Goal: Entertainment & Leisure: Consume media (video, audio)

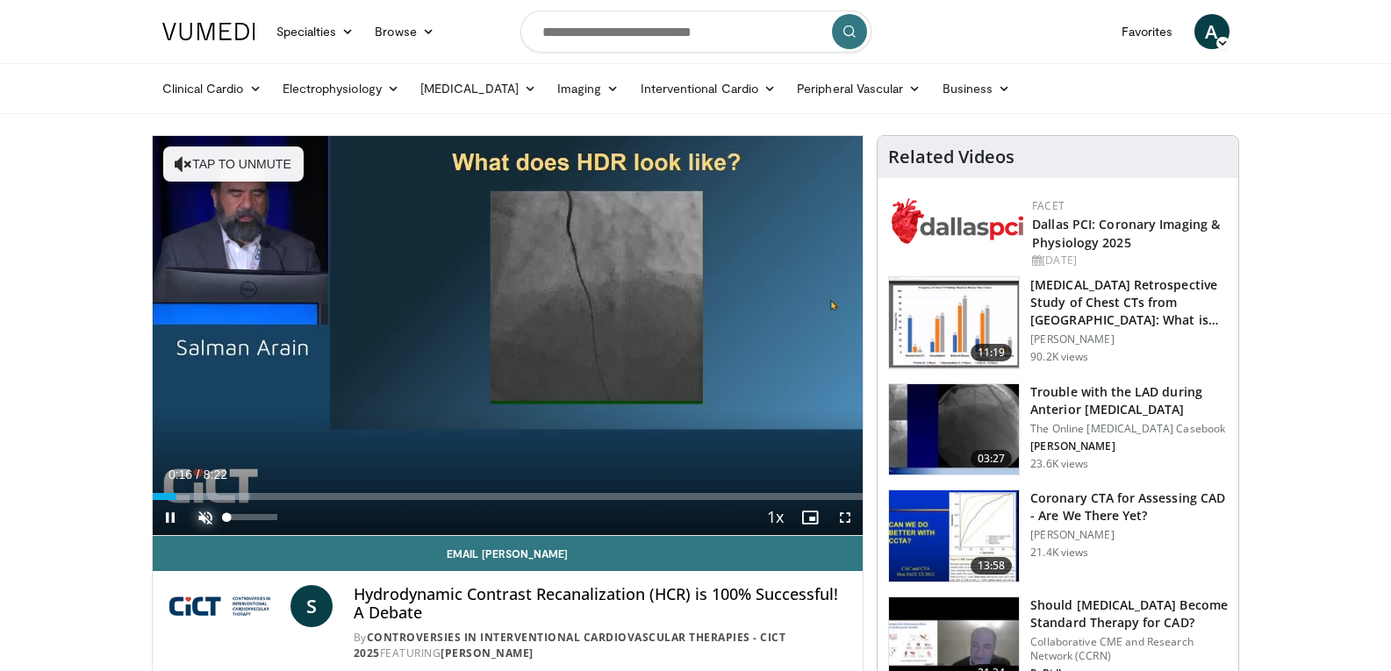
click at [208, 521] on span "Video Player" at bounding box center [205, 517] width 35 height 35
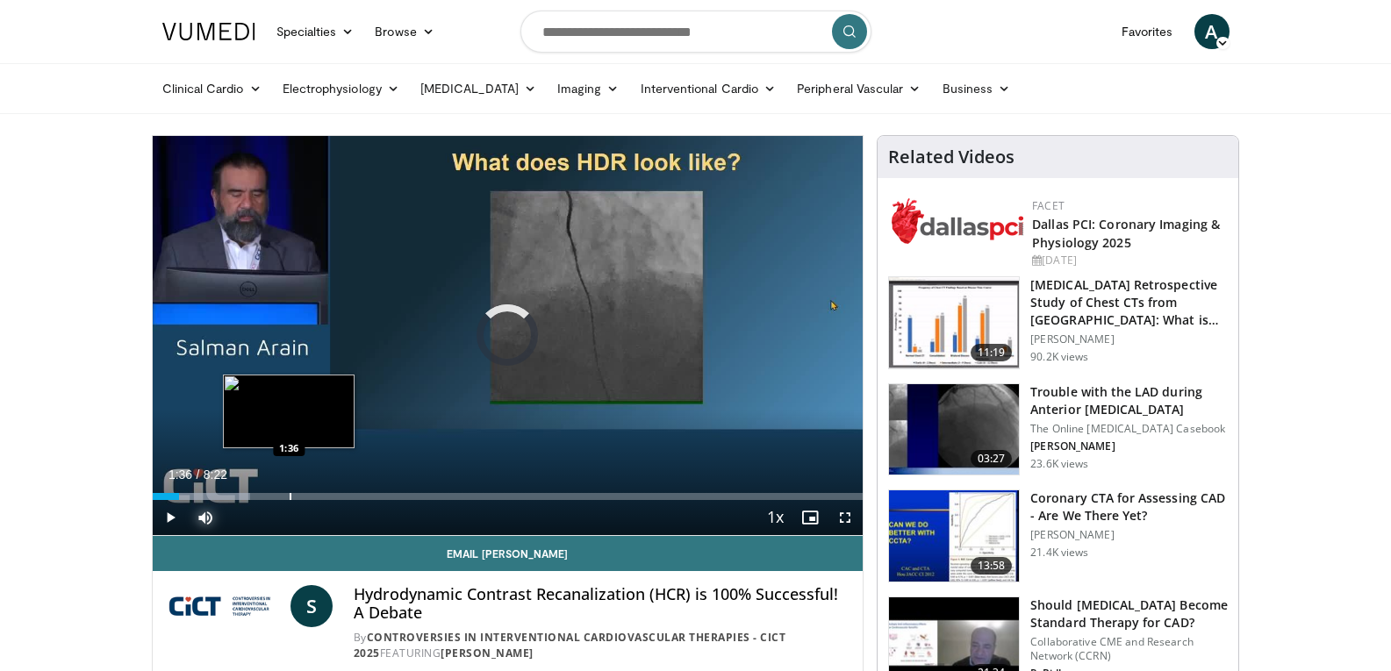
click at [289, 489] on div "Loaded : 13.81% 0:18 1:36" at bounding box center [508, 492] width 711 height 17
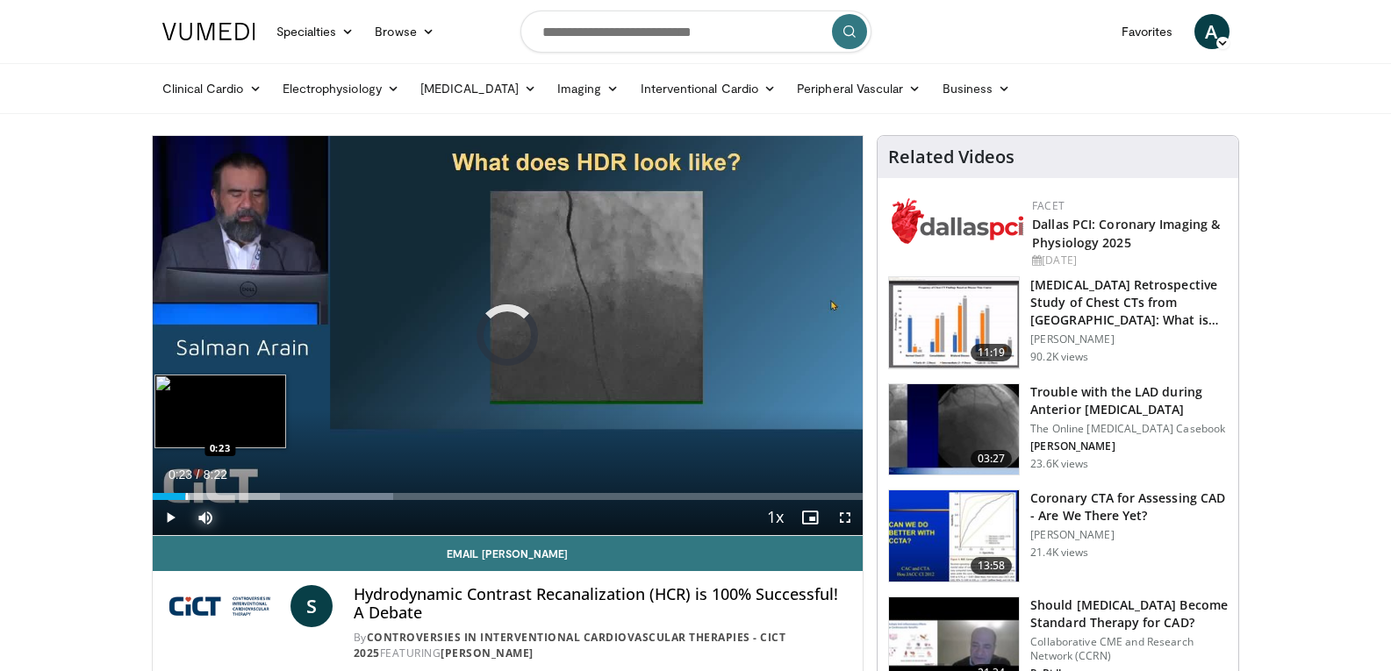
click at [186, 493] on div "Progress Bar" at bounding box center [187, 496] width 2 height 7
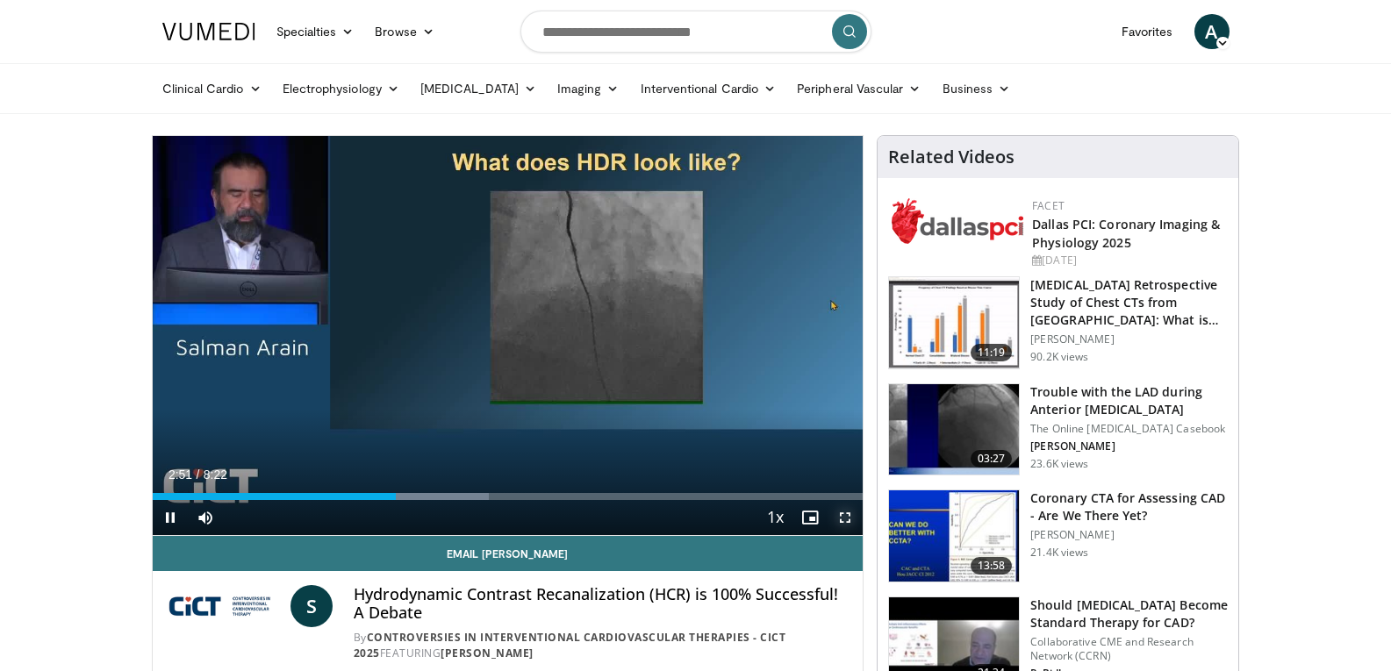
click at [850, 514] on span "Video Player" at bounding box center [845, 517] width 35 height 35
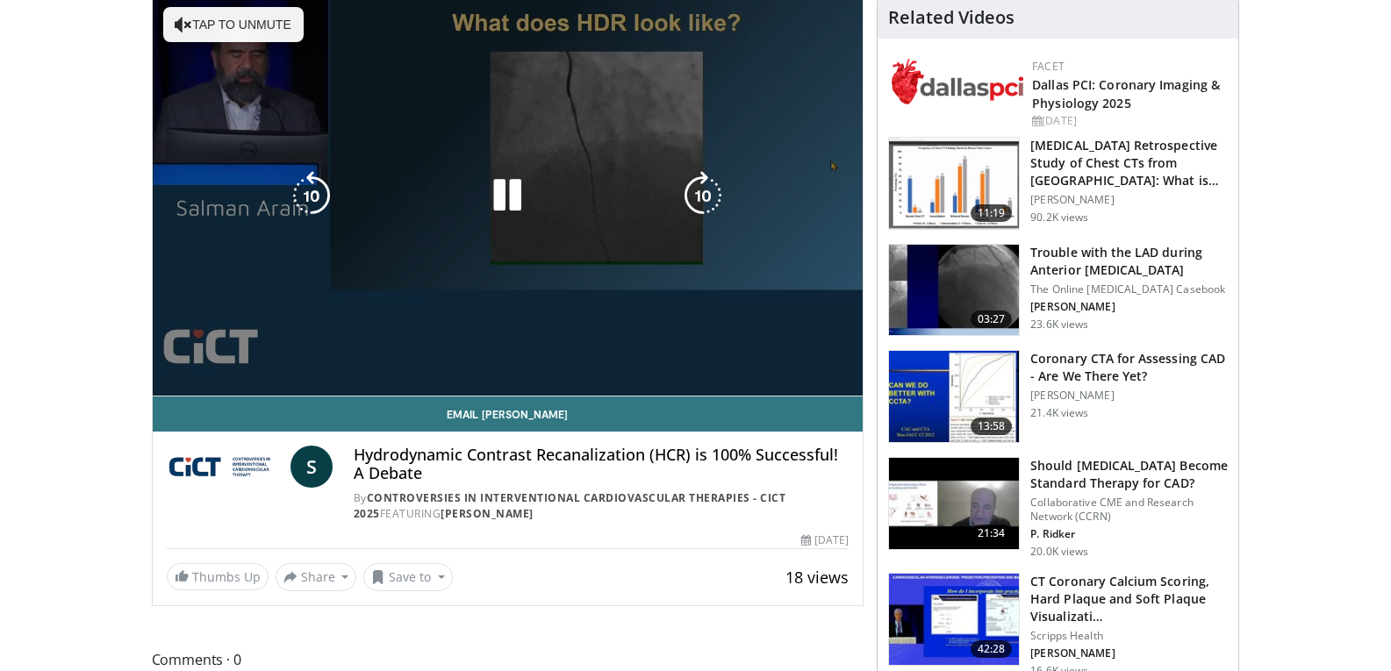
scroll to position [147, 0]
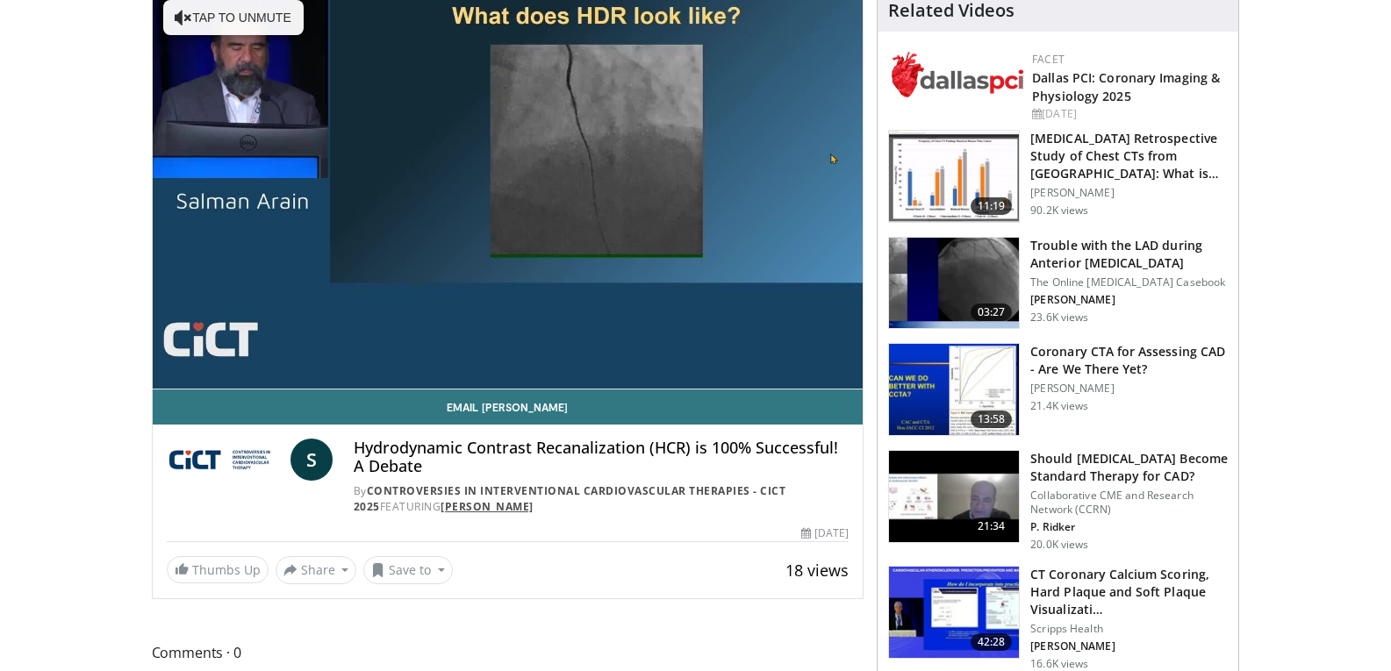
click at [470, 506] on link "[PERSON_NAME]" at bounding box center [487, 506] width 93 height 15
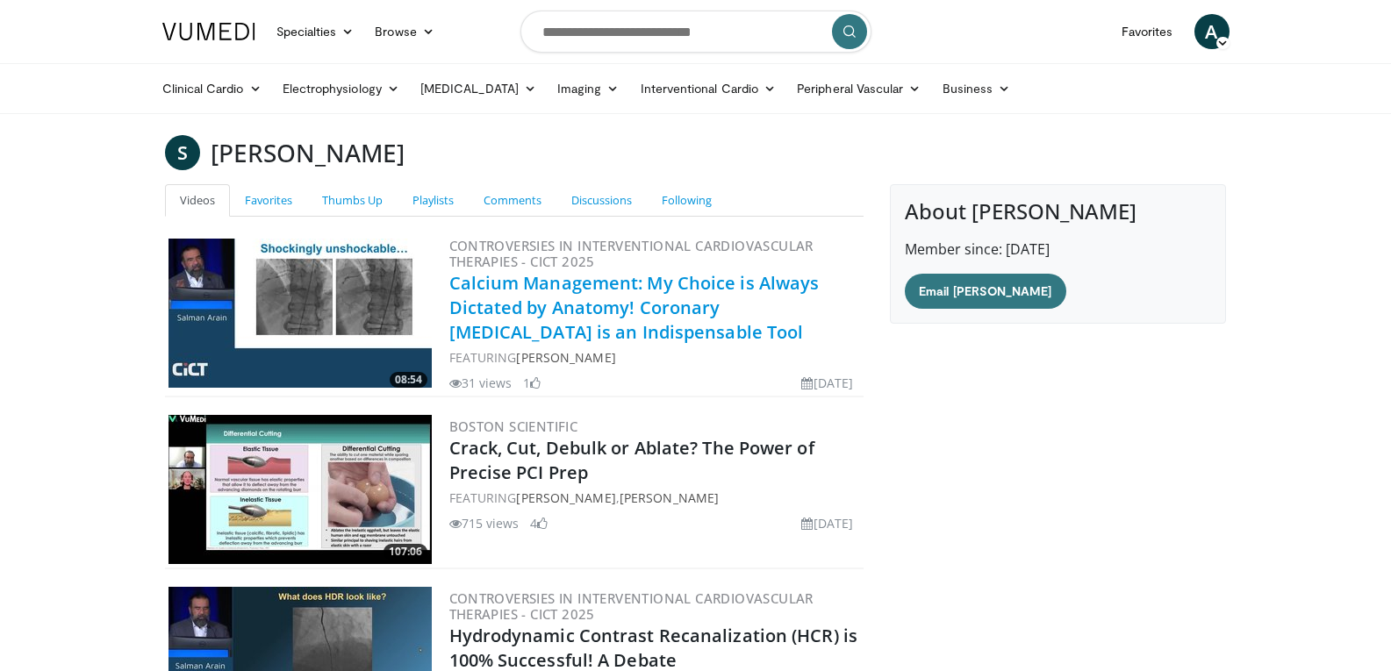
click at [536, 291] on link "Calcium Management: My Choice is Always Dictated by Anatomy! Coronary Atherecto…" at bounding box center [634, 307] width 370 height 73
